Goal: Obtain resource: Download file/media

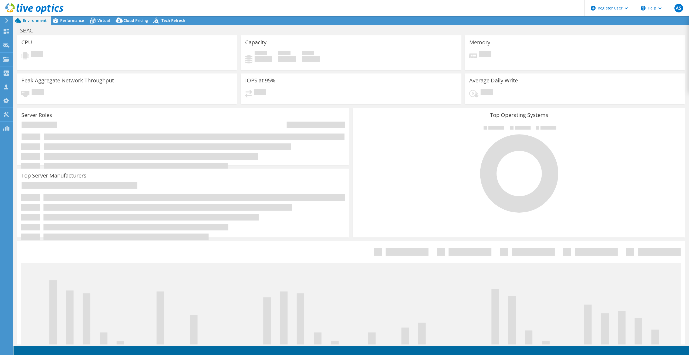
select select "USEast"
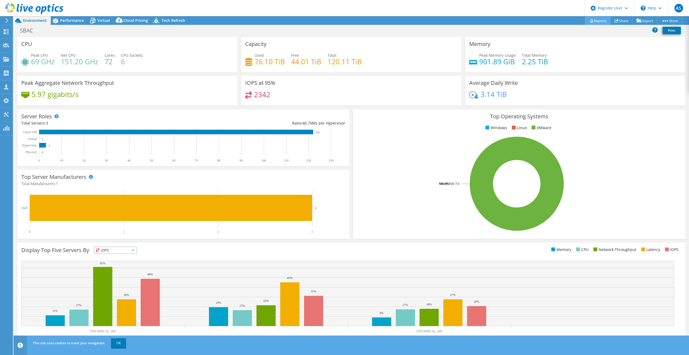
click at [599, 21] on link "Reports" at bounding box center [598, 20] width 26 height 8
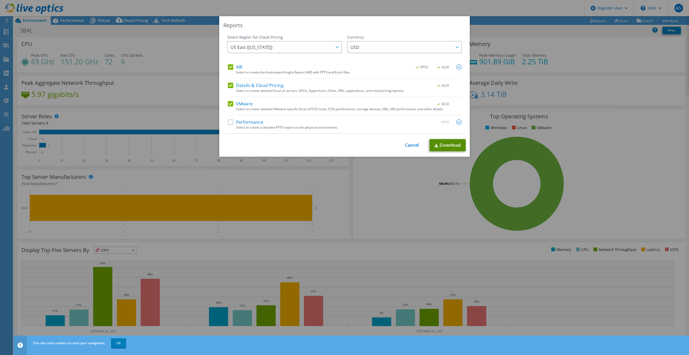
click at [457, 147] on link "Download" at bounding box center [448, 145] width 36 height 12
